Goal: Task Accomplishment & Management: Complete application form

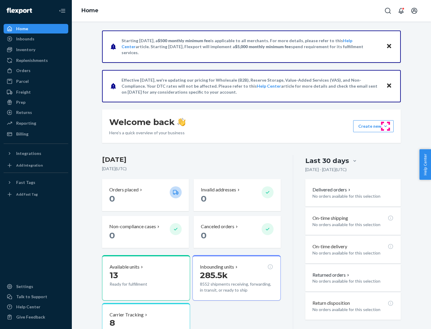
click at [386, 126] on button "Create new Create new inbound Create new order Create new product" at bounding box center [373, 126] width 40 height 12
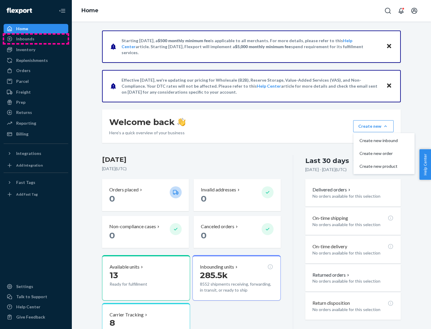
click at [36, 39] on div "Inbounds" at bounding box center [35, 39] width 63 height 8
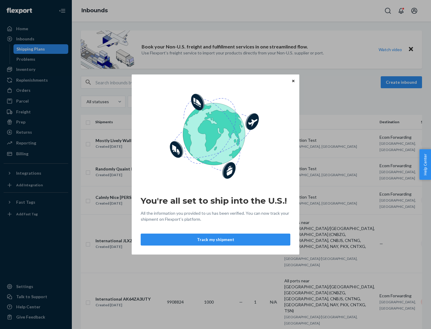
click at [216, 240] on button "Track my shipment" at bounding box center [216, 240] width 150 height 12
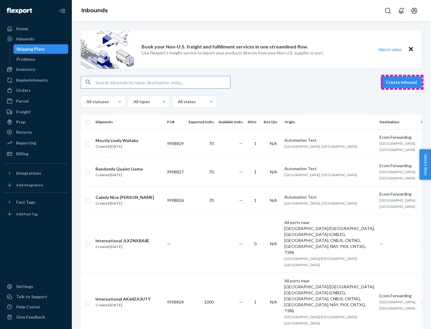
click at [403, 82] on button "Create inbound" at bounding box center [401, 82] width 41 height 12
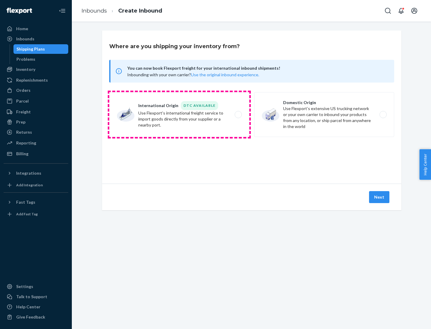
click at [179, 115] on label "International Origin DTC Available Use Flexport's international freight service…" at bounding box center [179, 114] width 140 height 45
click at [238, 115] on input "International Origin DTC Available Use Flexport's international freight service…" at bounding box center [240, 115] width 4 height 4
radio input "true"
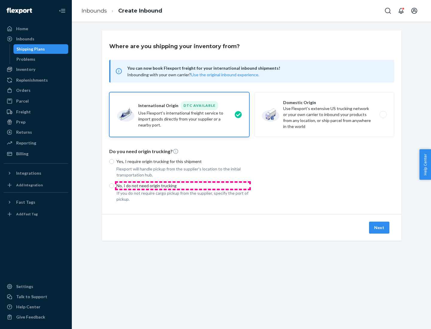
click at [183, 186] on p "No, I do not need origin trucking" at bounding box center [183, 186] width 133 height 6
click at [114, 186] on input "No, I do not need origin trucking" at bounding box center [111, 186] width 5 height 5
radio input "true"
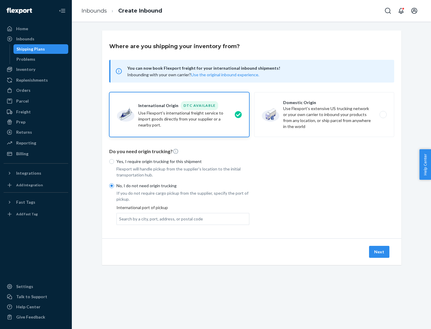
click at [160, 219] on div "Search by a city, port, address, or postal code" at bounding box center [161, 219] width 84 height 6
click at [120, 219] on input "Search by a city, port, address, or postal code" at bounding box center [119, 219] width 1 height 6
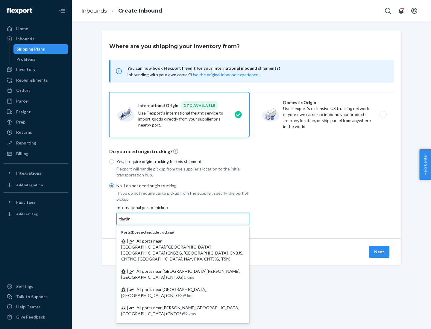
click at [177, 241] on span "| All ports near [GEOGRAPHIC_DATA]/[GEOGRAPHIC_DATA], [GEOGRAPHIC_DATA] (CNBZG,…" at bounding box center [182, 250] width 122 height 23
click at [131, 222] on input "tianjin" at bounding box center [125, 219] width 12 height 6
type input "All ports near [GEOGRAPHIC_DATA]/[GEOGRAPHIC_DATA], [GEOGRAPHIC_DATA] (CNBZG, […"
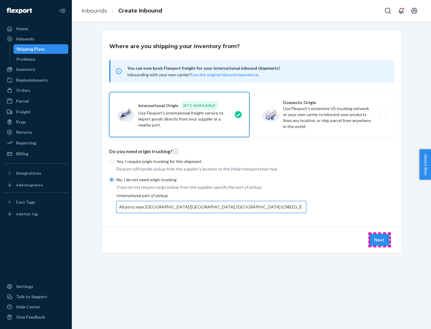
click at [380, 240] on button "Next" at bounding box center [379, 240] width 20 height 12
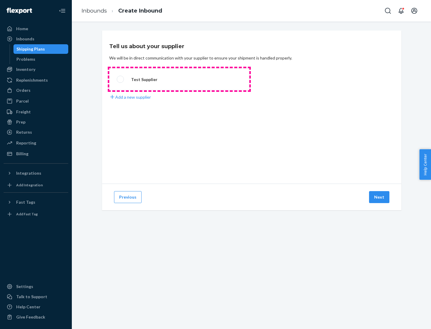
click at [179, 79] on label "Test Supplier" at bounding box center [179, 79] width 140 height 22
click at [121, 79] on input "Test Supplier" at bounding box center [119, 80] width 4 height 4
radio input "true"
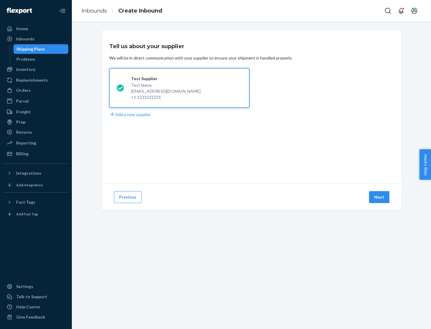
click at [380, 197] on button "Next" at bounding box center [379, 197] width 20 height 12
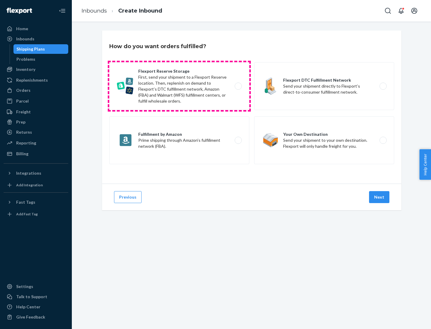
click at [179, 86] on label "Flexport Reserve Storage First, send your shipment to a Flexport Reserve locati…" at bounding box center [179, 86] width 140 height 48
click at [238, 86] on input "Flexport Reserve Storage First, send your shipment to a Flexport Reserve locati…" at bounding box center [240, 86] width 4 height 4
radio input "true"
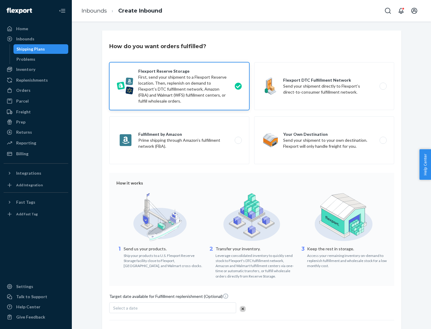
scroll to position [49, 0]
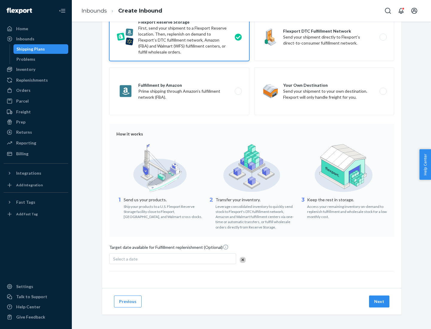
click at [380, 302] on button "Next" at bounding box center [379, 302] width 20 height 12
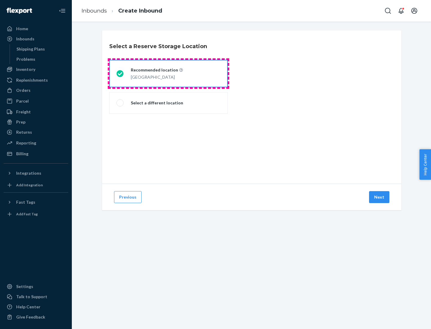
click at [169, 74] on div "[GEOGRAPHIC_DATA]" at bounding box center [157, 76] width 52 height 7
click at [120, 74] on input "Recommended location [GEOGRAPHIC_DATA]" at bounding box center [119, 74] width 4 height 4
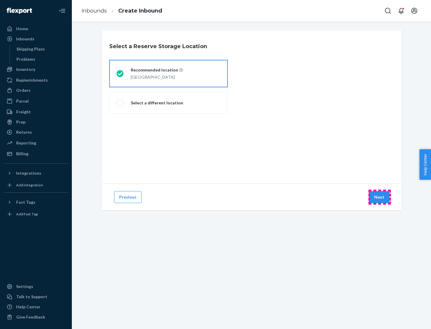
click at [380, 197] on button "Next" at bounding box center [379, 197] width 20 height 12
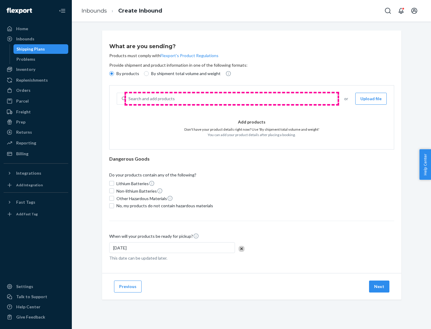
click at [232, 99] on div "Search and add products" at bounding box center [231, 98] width 211 height 11
click at [129, 99] on input "Search and add products" at bounding box center [128, 99] width 1 height 6
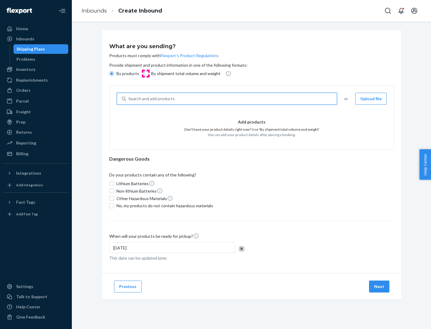
click at [146, 74] on input "By shipment total volume and weight" at bounding box center [146, 73] width 5 height 5
radio input "true"
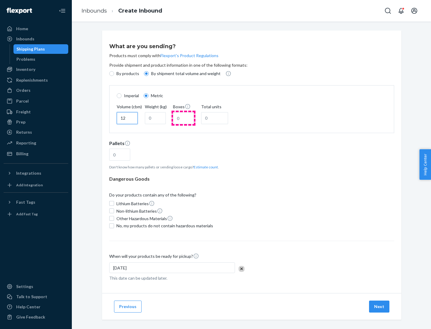
type input "12"
type input "22"
type input "222"
type input "121"
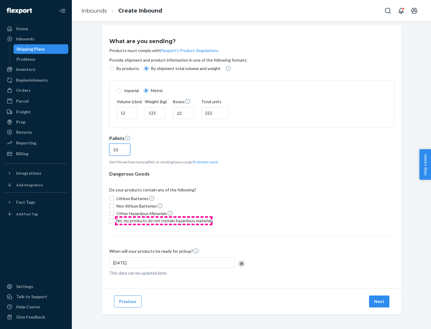
type input "10"
click at [164, 221] on span "No, my products do not contain hazardous materials" at bounding box center [165, 221] width 97 height 6
click at [114, 221] on input "No, my products do not contain hazardous materials" at bounding box center [111, 221] width 5 height 5
checkbox input "true"
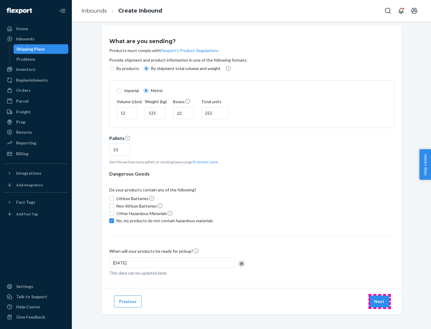
click at [380, 302] on button "Next" at bounding box center [379, 302] width 20 height 12
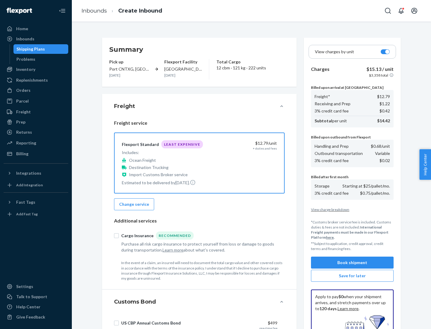
scroll to position [87, 0]
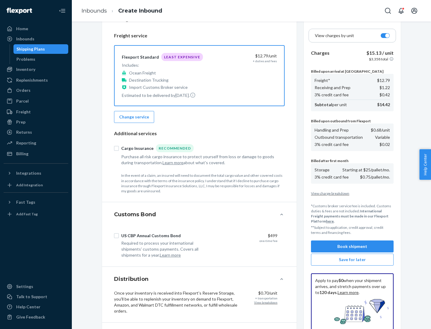
click at [353, 247] on button "Book shipment" at bounding box center [352, 247] width 83 height 12
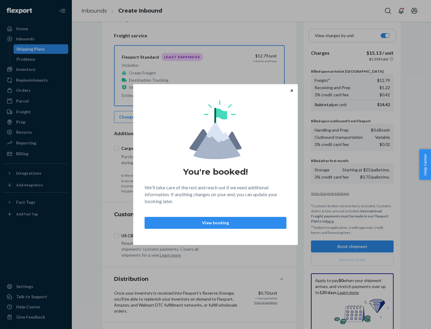
click at [216, 223] on p "View booking" at bounding box center [216, 223] width 132 height 6
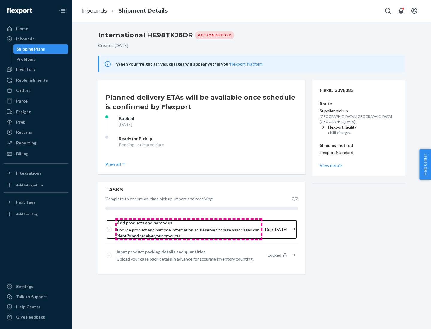
click at [189, 230] on span "Provide product and barcode information so Reserve Storage associates can ident…" at bounding box center [189, 233] width 144 height 12
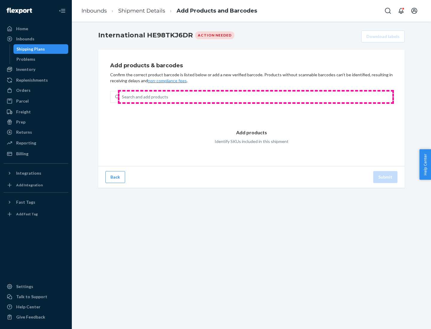
click at [256, 97] on div "Search and add products" at bounding box center [255, 97] width 273 height 11
click at [122, 97] on input "Search and add products" at bounding box center [122, 97] width 1 height 6
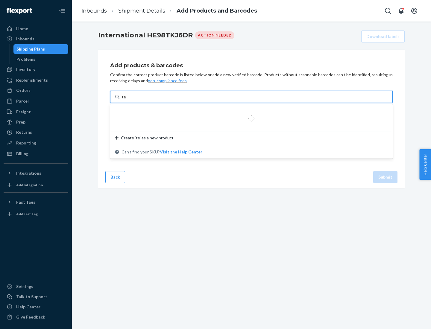
type input "test"
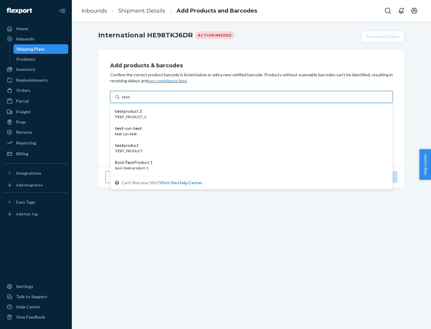
scroll to position [22, 0]
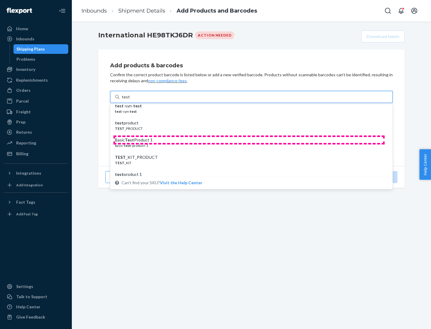
click at [249, 140] on div "Basic Test Product 1" at bounding box center [249, 140] width 268 height 6
click at [130, 100] on input "test" at bounding box center [126, 97] width 8 height 6
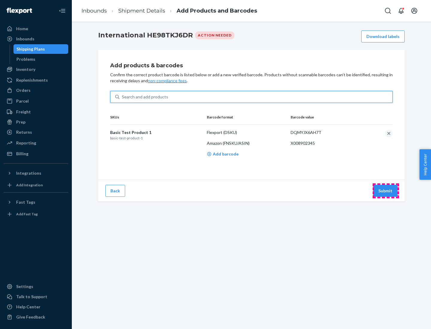
click at [386, 191] on button "Submit" at bounding box center [385, 191] width 24 height 12
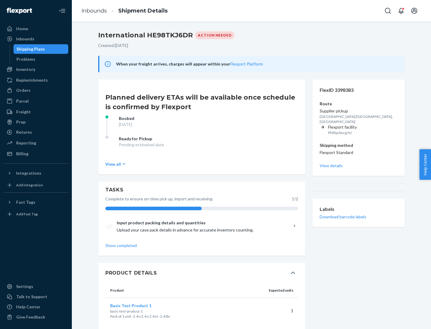
scroll to position [10, 0]
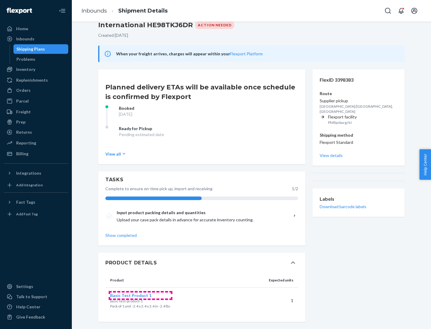
click at [140, 296] on span "Basic Test Product 1" at bounding box center [130, 295] width 41 height 5
